Goal: Find contact information

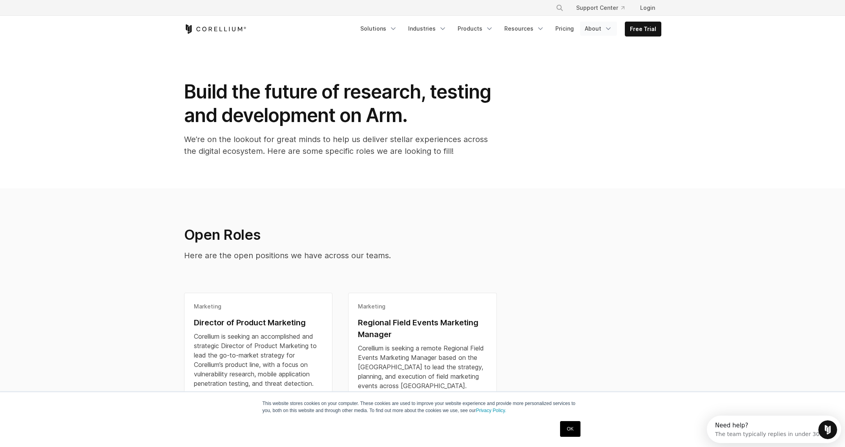
click at [599, 27] on link "About" at bounding box center [598, 29] width 37 height 14
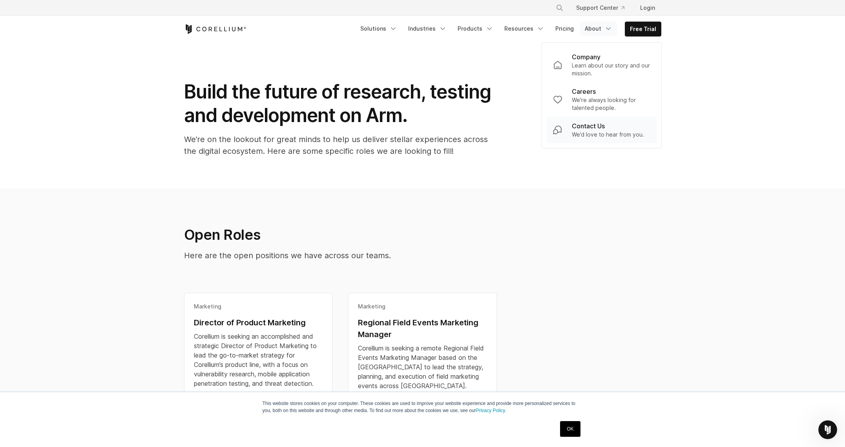
click at [592, 130] on p "Contact Us" at bounding box center [588, 125] width 33 height 9
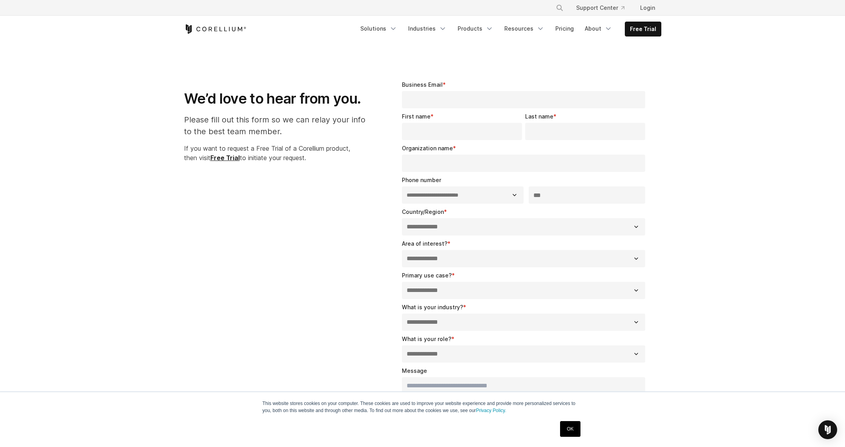
select select "**"
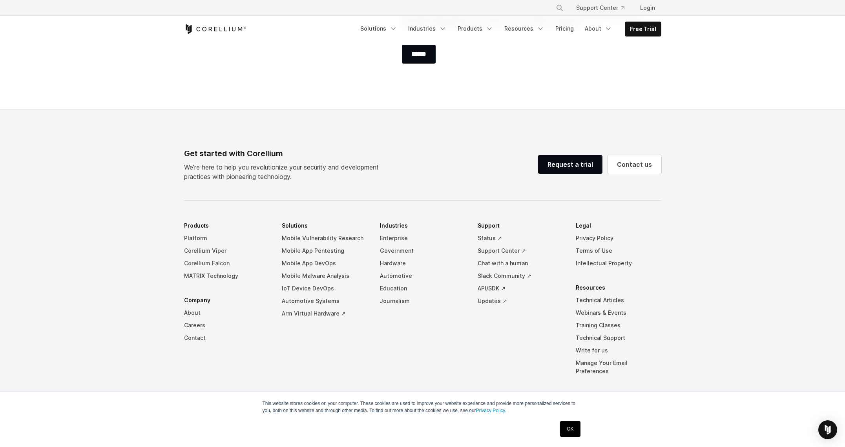
scroll to position [466, 0]
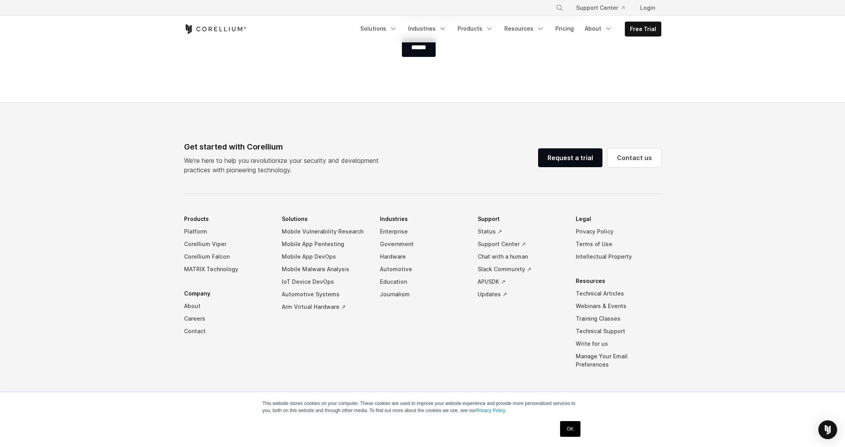
click at [568, 426] on link "OK" at bounding box center [570, 429] width 20 height 16
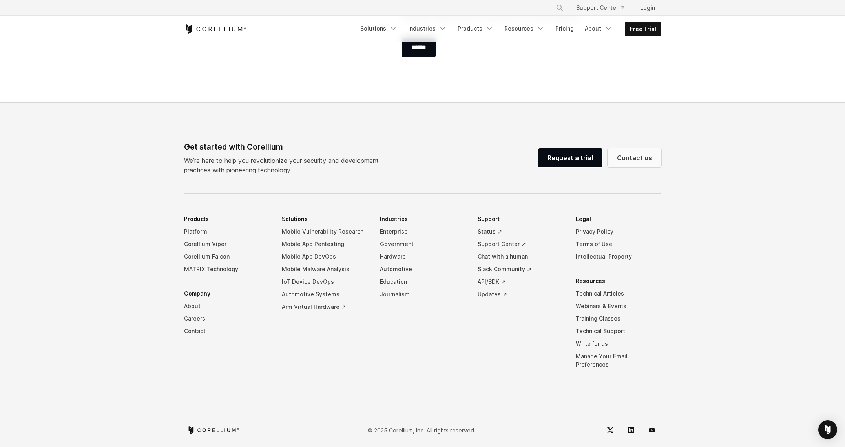
click at [643, 157] on link "Contact us" at bounding box center [635, 157] width 54 height 19
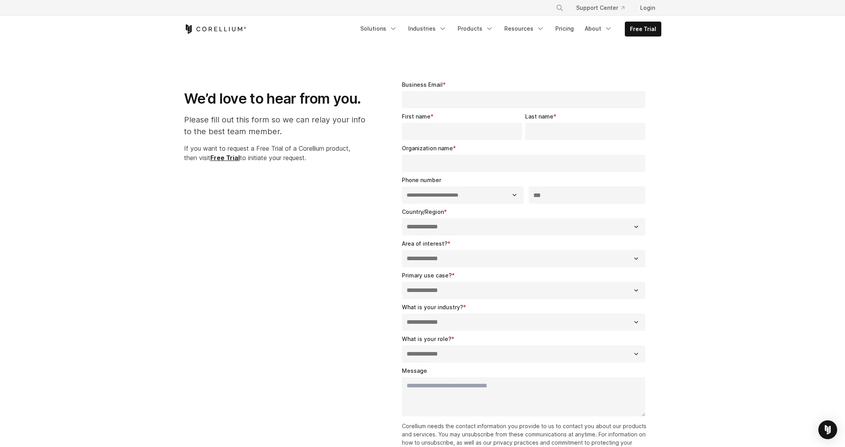
select select "**"
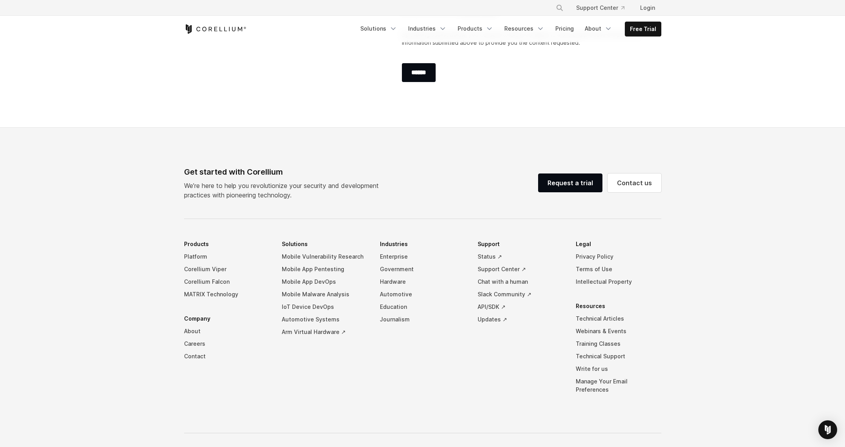
scroll to position [426, 0]
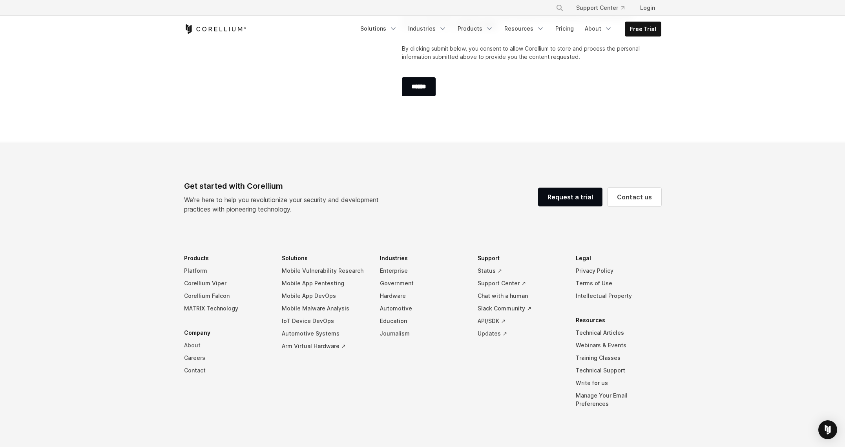
click at [190, 343] on link "About" at bounding box center [227, 345] width 86 height 13
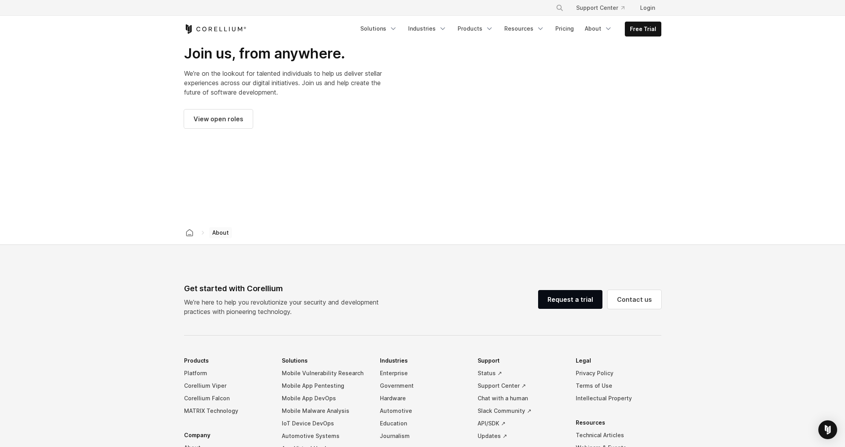
scroll to position [1099, 0]
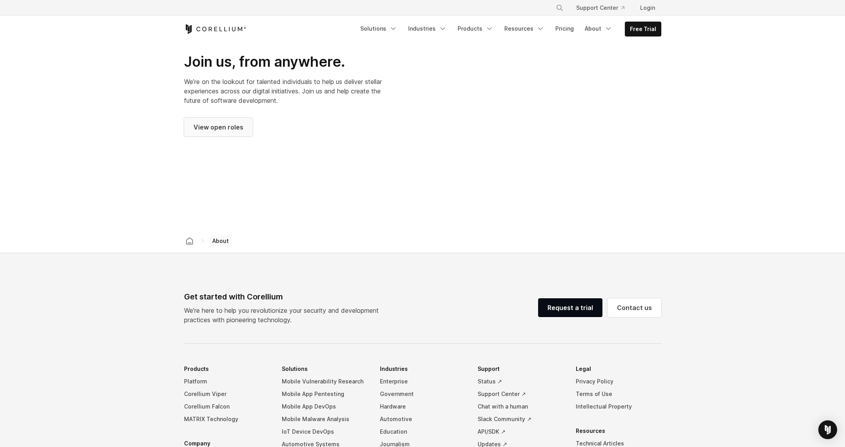
click at [231, 122] on span "View open roles" at bounding box center [219, 126] width 50 height 9
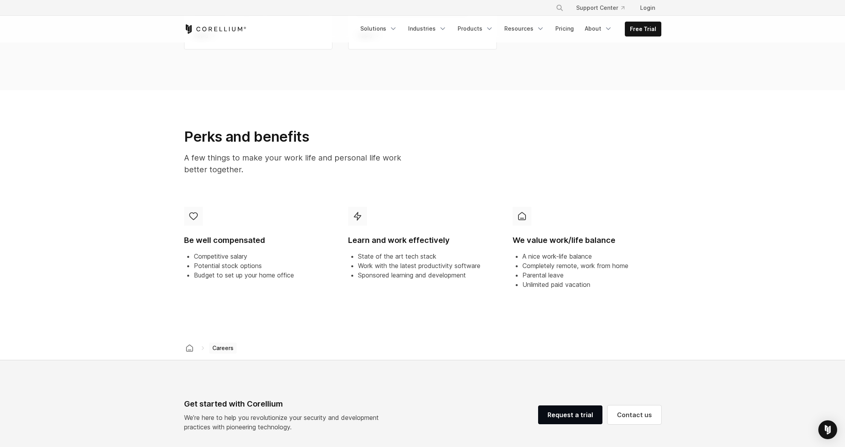
scroll to position [393, 0]
